Goal: Transaction & Acquisition: Purchase product/service

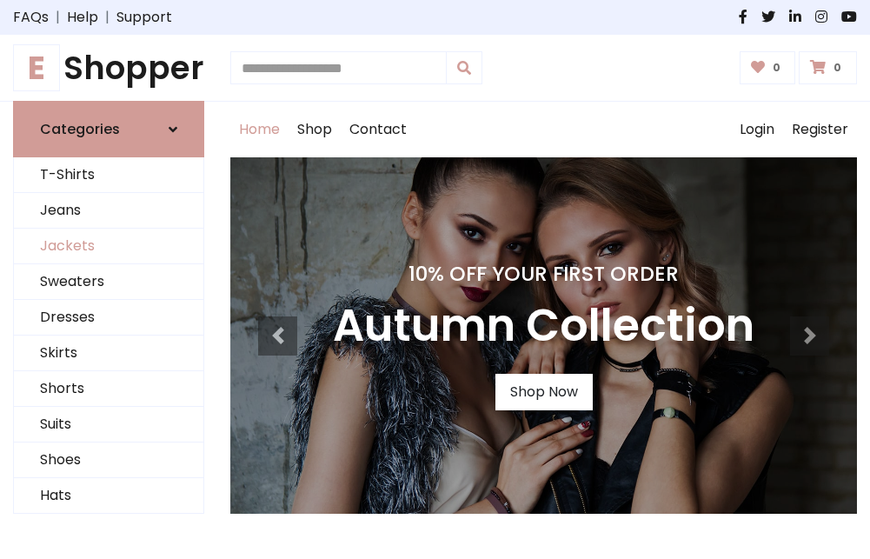
click at [109, 247] on link "Jackets" at bounding box center [109, 247] width 190 height 36
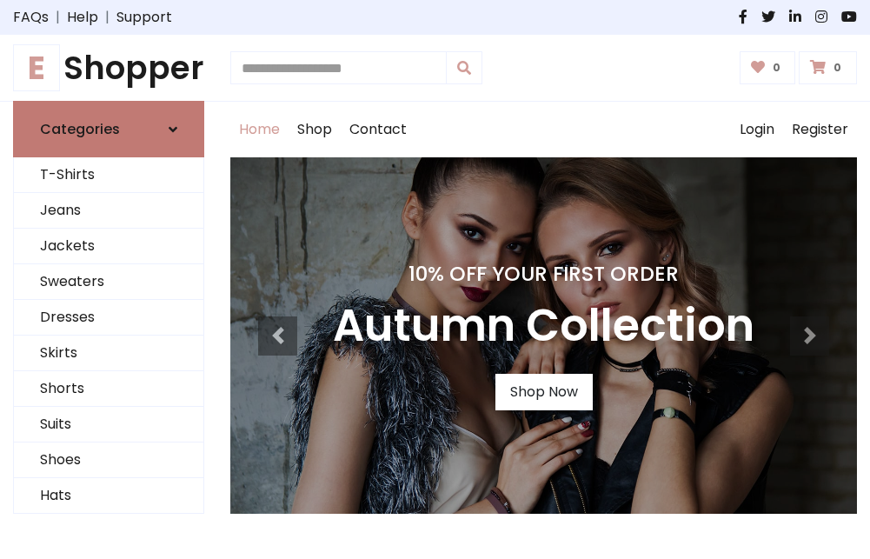
click at [109, 130] on h6 "Categories" at bounding box center [80, 129] width 80 height 17
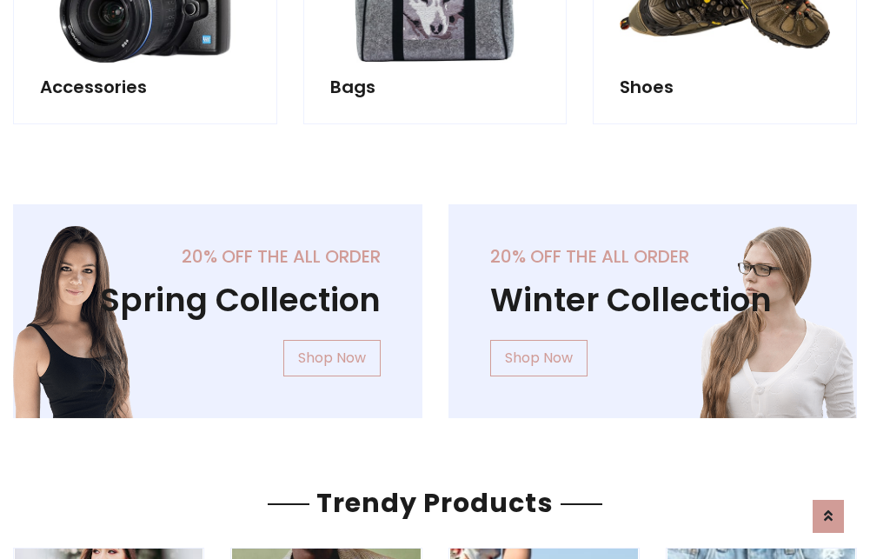
scroll to position [1625, 0]
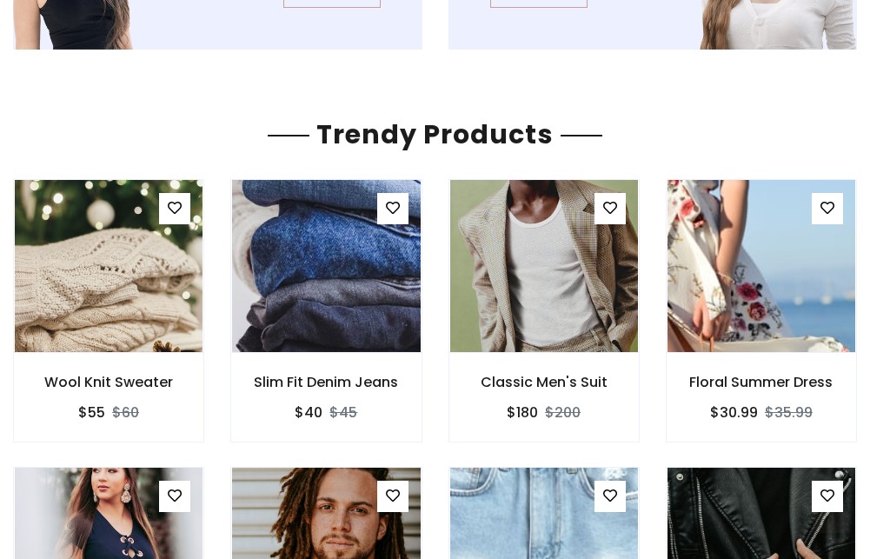
scroll to position [1623, 0]
